Goal: Task Accomplishment & Management: Use online tool/utility

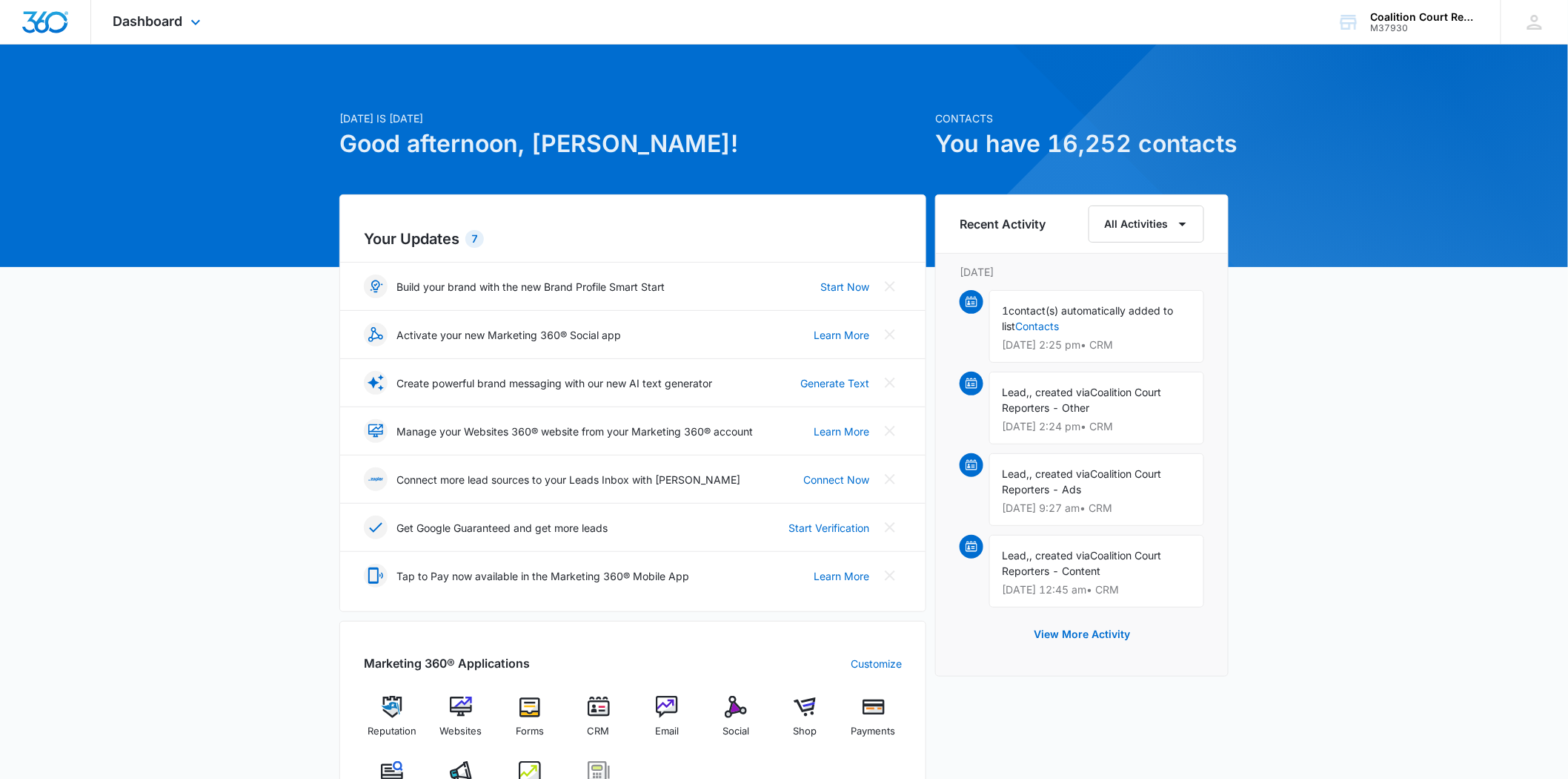
click at [175, 11] on div "Dashboard Apps Reputation Websites Forms CRM Email Social Shop Payments POS Con…" at bounding box center [159, 22] width 136 height 44
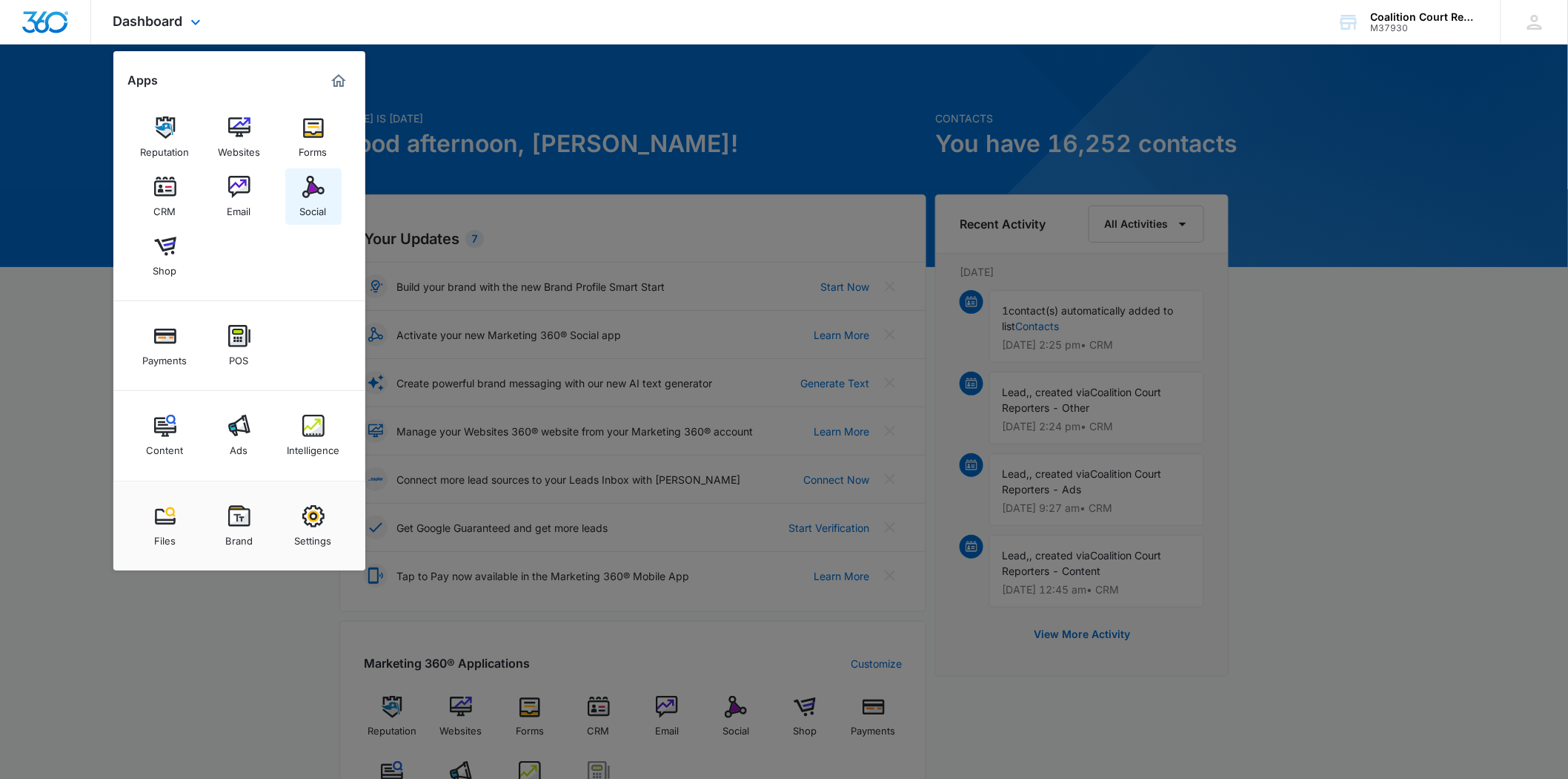
click at [319, 187] on img at bounding box center [313, 187] width 22 height 22
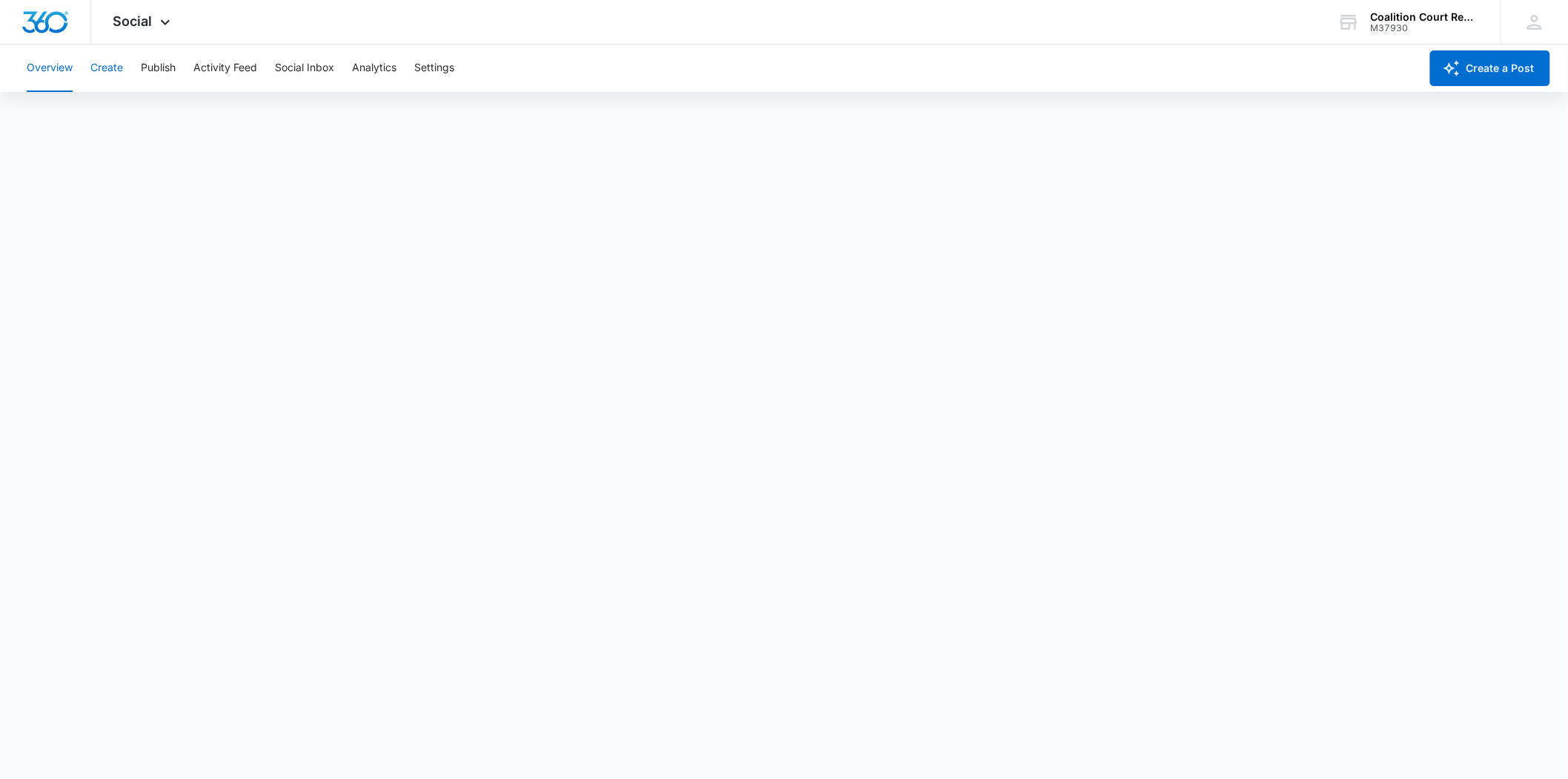
click at [107, 58] on button "Create" at bounding box center [106, 68] width 33 height 48
click at [46, 113] on button "Content Library" at bounding box center [64, 113] width 75 height 42
